Goal: Check status

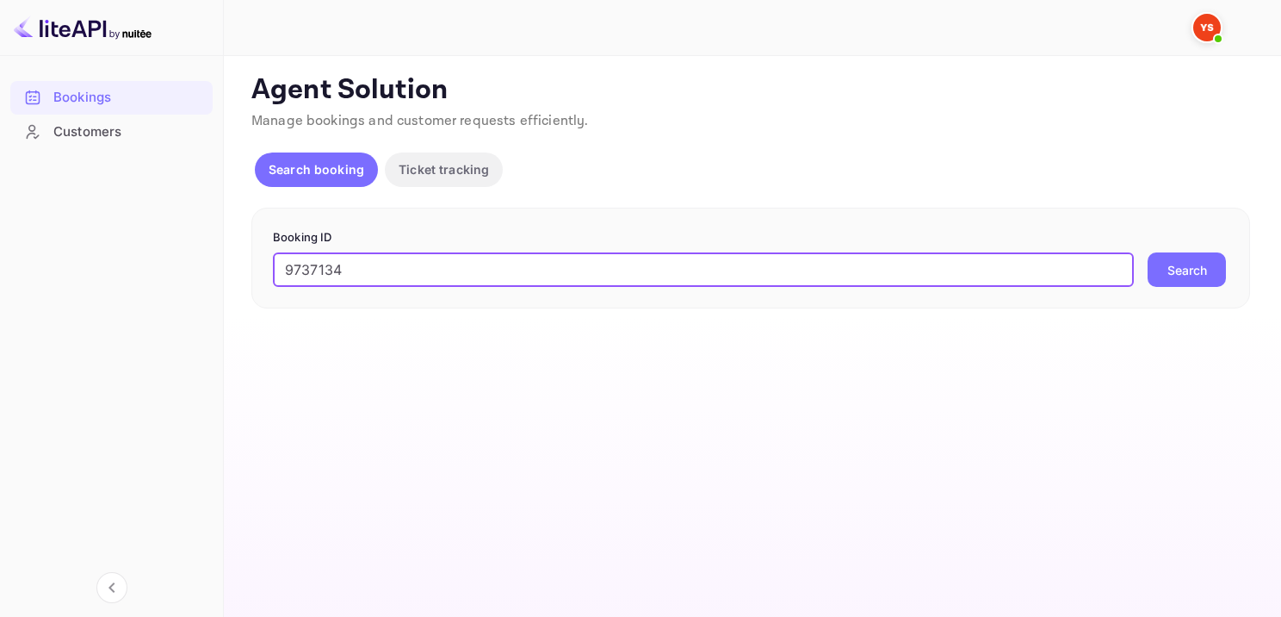
type input "9737134"
click at [1164, 260] on button "Search" at bounding box center [1187, 269] width 78 height 34
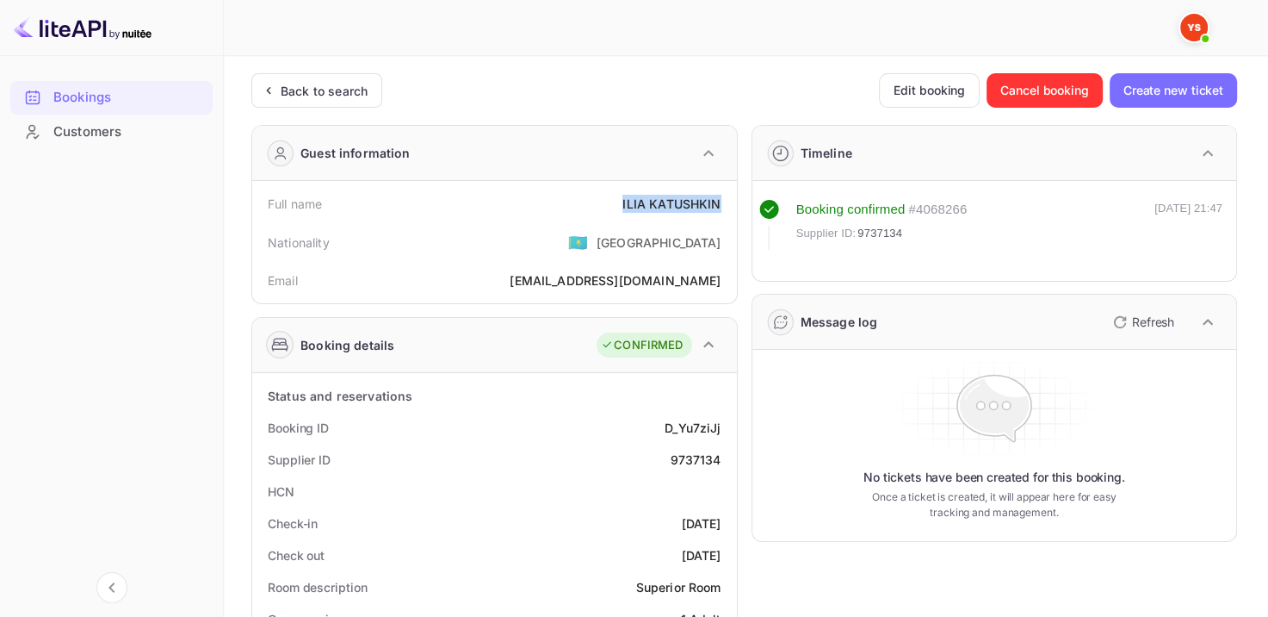
drag, startPoint x: 609, startPoint y: 203, endPoint x: 723, endPoint y: 191, distance: 115.2
click at [723, 191] on div "Full name [PERSON_NAME]" at bounding box center [494, 204] width 471 height 32
copy div "[PERSON_NAME]"
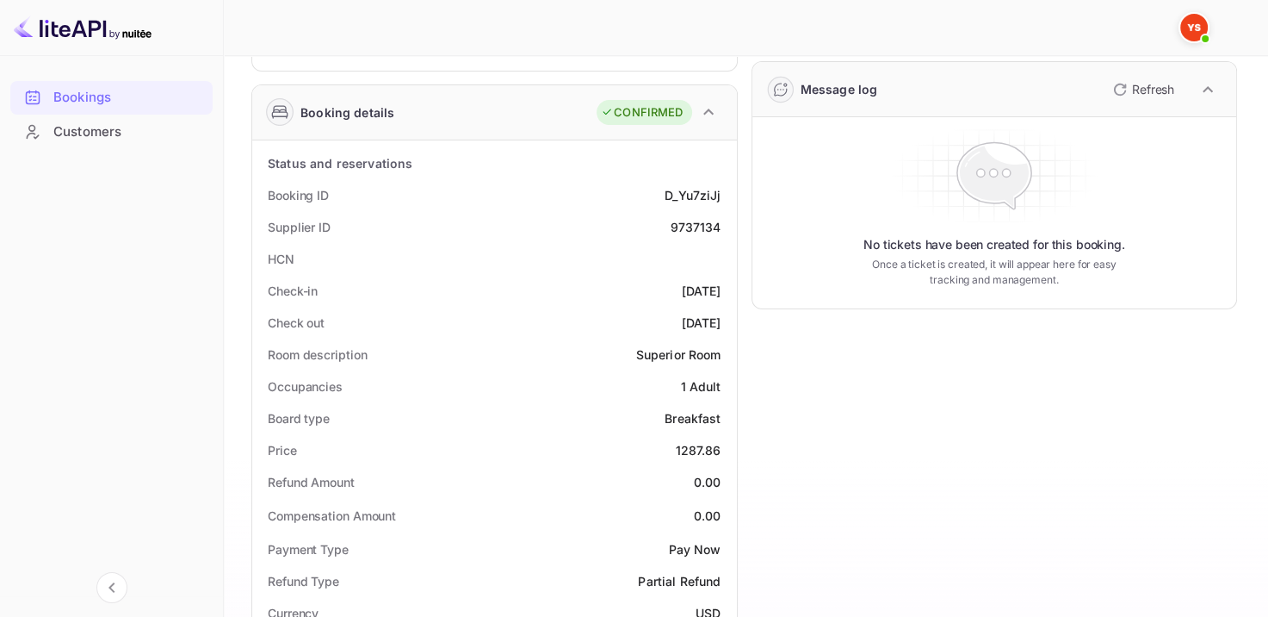
scroll to position [344, 0]
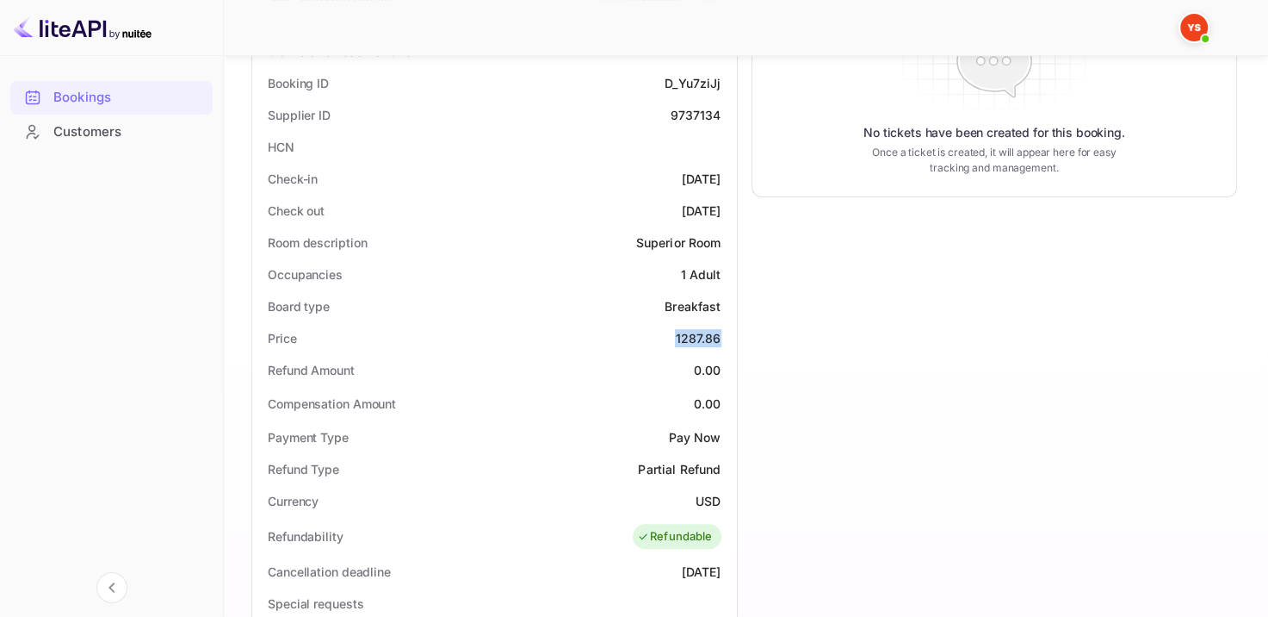
drag, startPoint x: 675, startPoint y: 334, endPoint x: 729, endPoint y: 333, distance: 53.4
click at [718, 336] on div "Price 1287.86" at bounding box center [494, 338] width 471 height 32
copy div "1287.86"
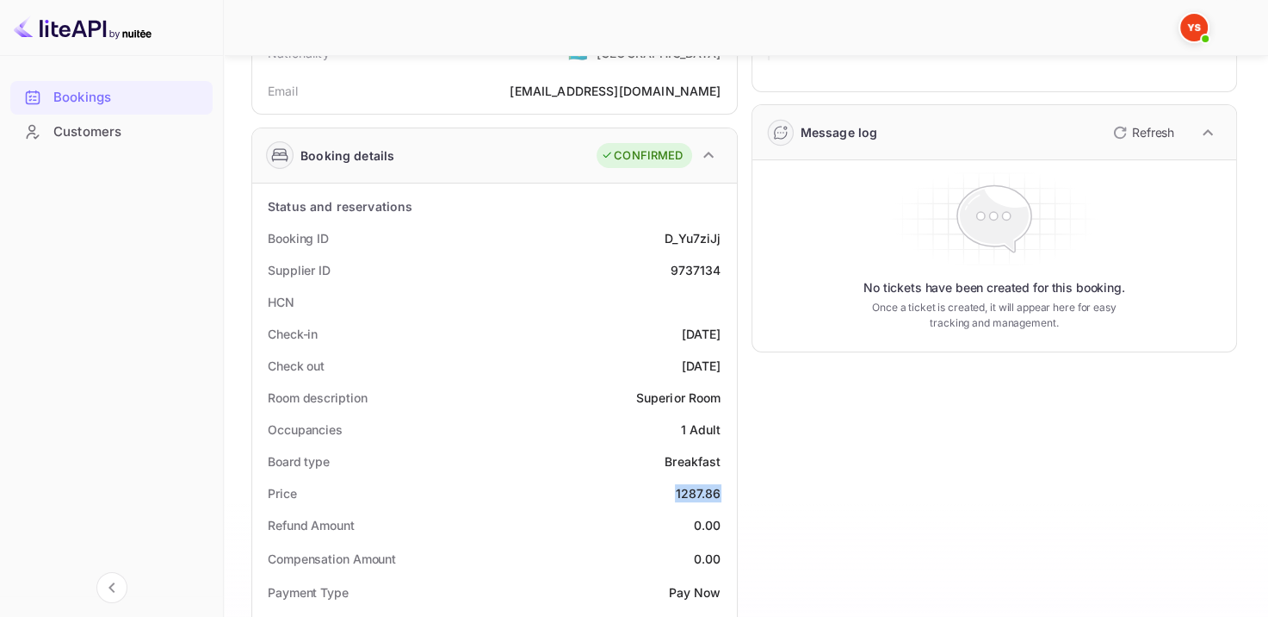
scroll to position [0, 0]
